Goal: Find specific page/section: Find specific page/section

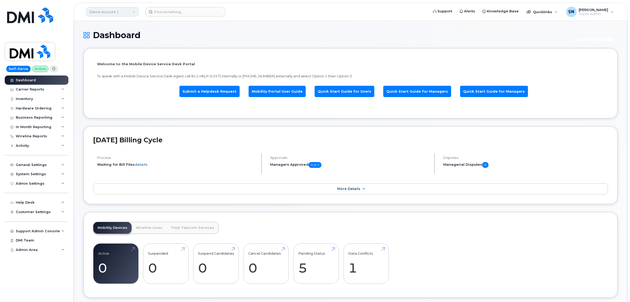
click at [100, 9] on link "Demo Account 1" at bounding box center [112, 11] width 53 height 9
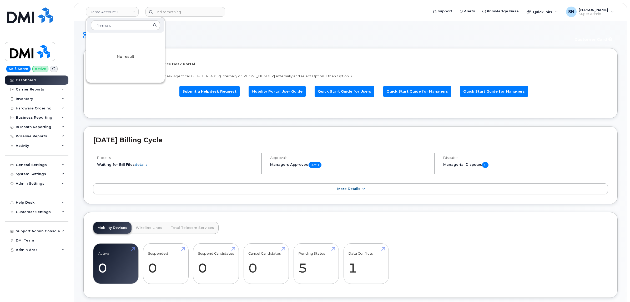
drag, startPoint x: 123, startPoint y: 24, endPoint x: 95, endPoint y: 22, distance: 28.0
click at [96, 22] on input "finning c" at bounding box center [125, 25] width 69 height 9
type input "kiew"
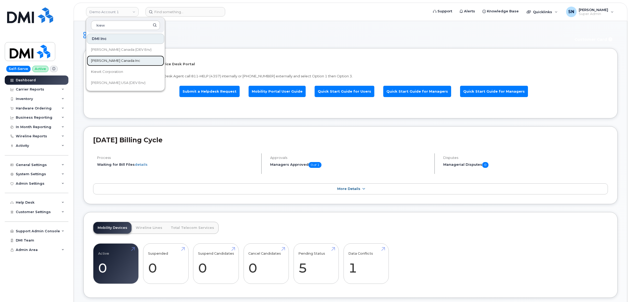
click at [114, 60] on span "[PERSON_NAME] Canada Inc" at bounding box center [115, 60] width 49 height 5
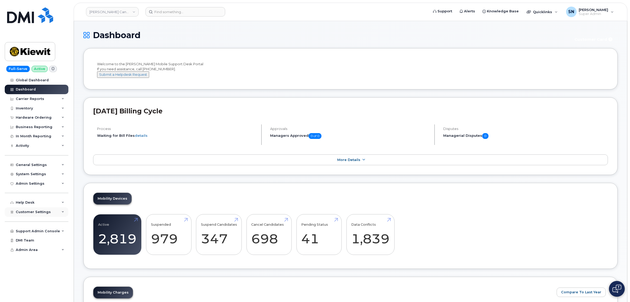
click at [46, 211] on span "Customer Settings" at bounding box center [33, 212] width 35 height 4
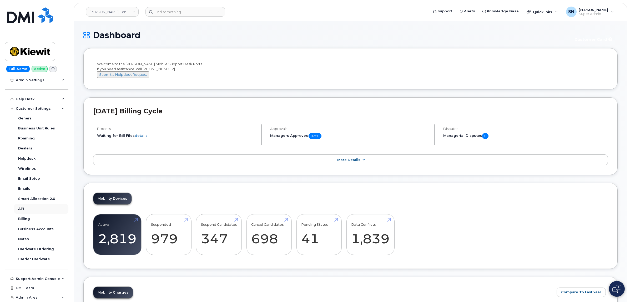
scroll to position [105, 0]
click at [45, 227] on div "Business Accounts" at bounding box center [36, 229] width 36 height 5
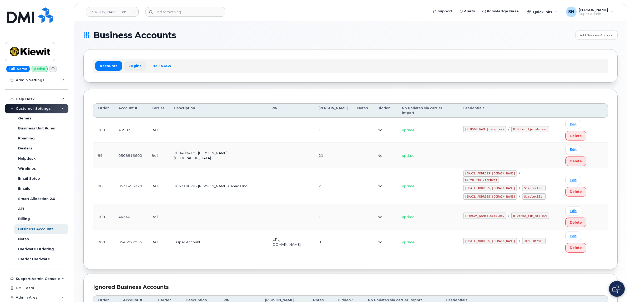
click at [137, 70] on link "Logins" at bounding box center [135, 65] width 22 height 9
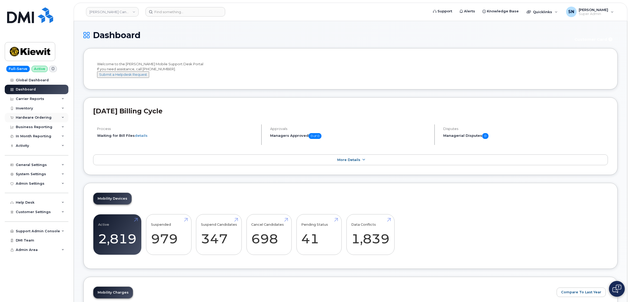
click at [34, 120] on div "Hardware Ordering" at bounding box center [34, 117] width 36 height 4
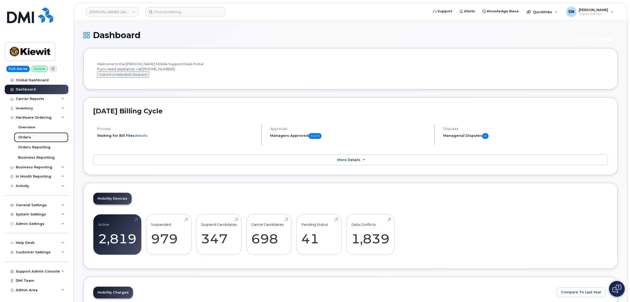
click at [29, 140] on div "Orders" at bounding box center [24, 137] width 13 height 5
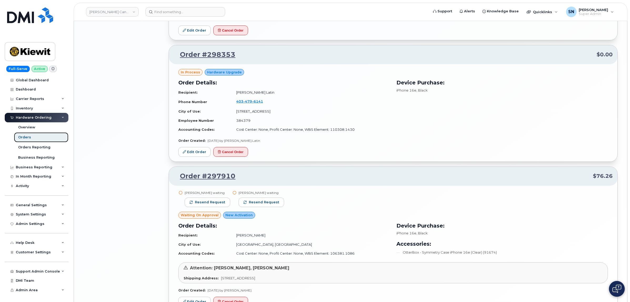
scroll to position [879, 0]
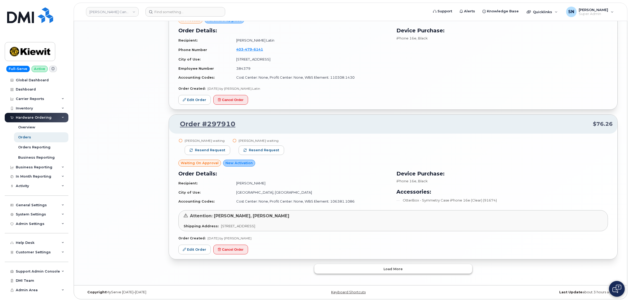
click at [413, 271] on button "Load more" at bounding box center [393, 268] width 158 height 9
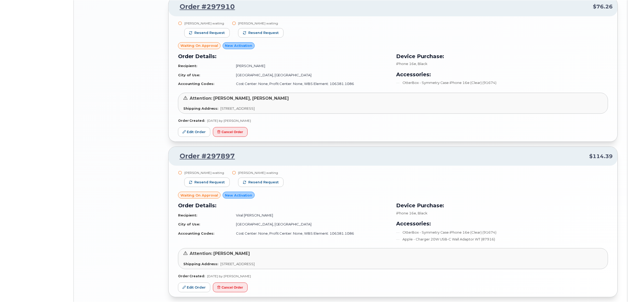
scroll to position [1023, 0]
